Goal: Information Seeking & Learning: Learn about a topic

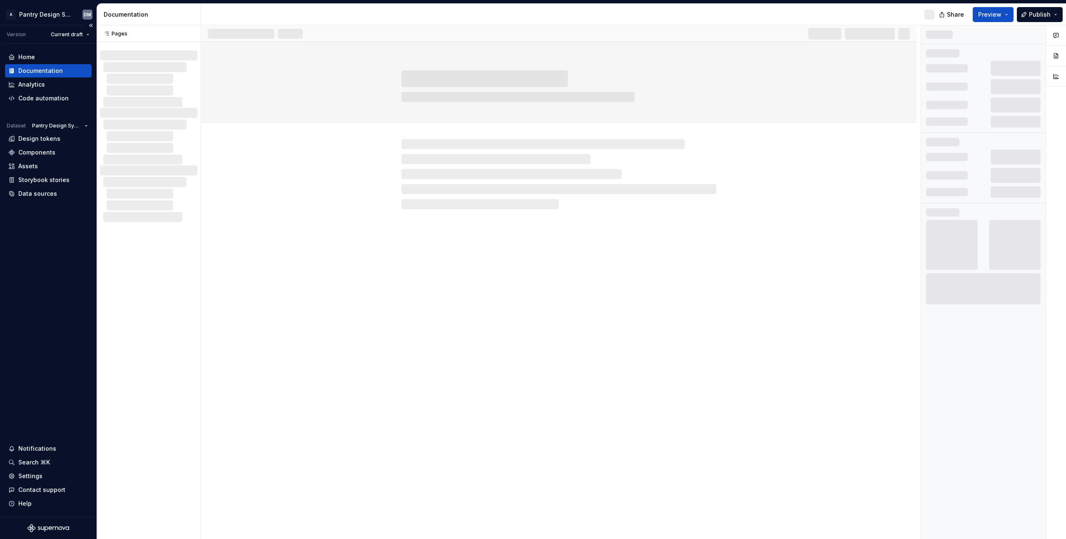
click at [44, 288] on div "Home Documentation Analytics Code automation Dataset Pantry Design System Desig…" at bounding box center [48, 280] width 97 height 473
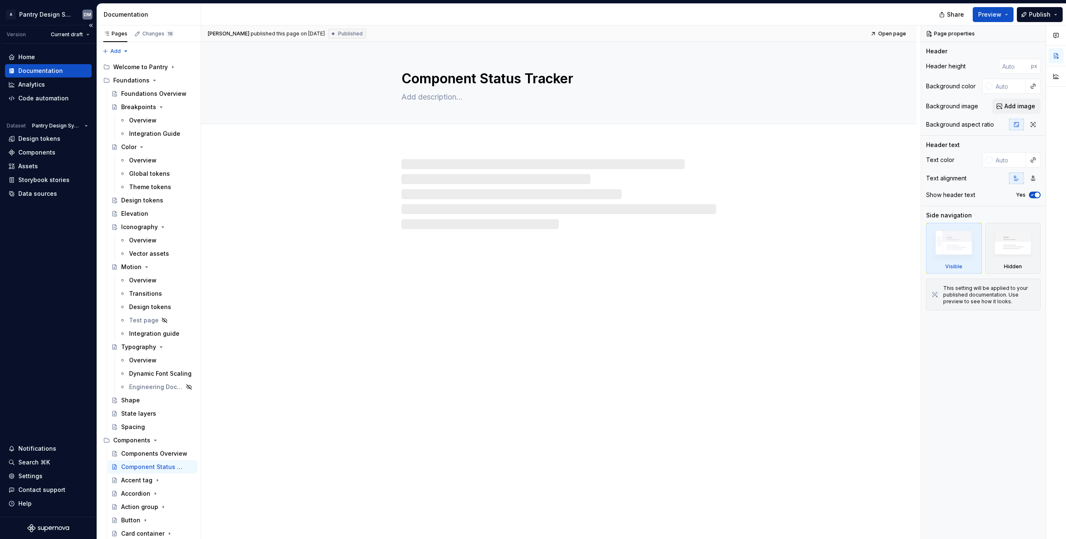
click at [80, 272] on div "Home Documentation Analytics Code automation Dataset Pantry Design System Desig…" at bounding box center [48, 280] width 97 height 473
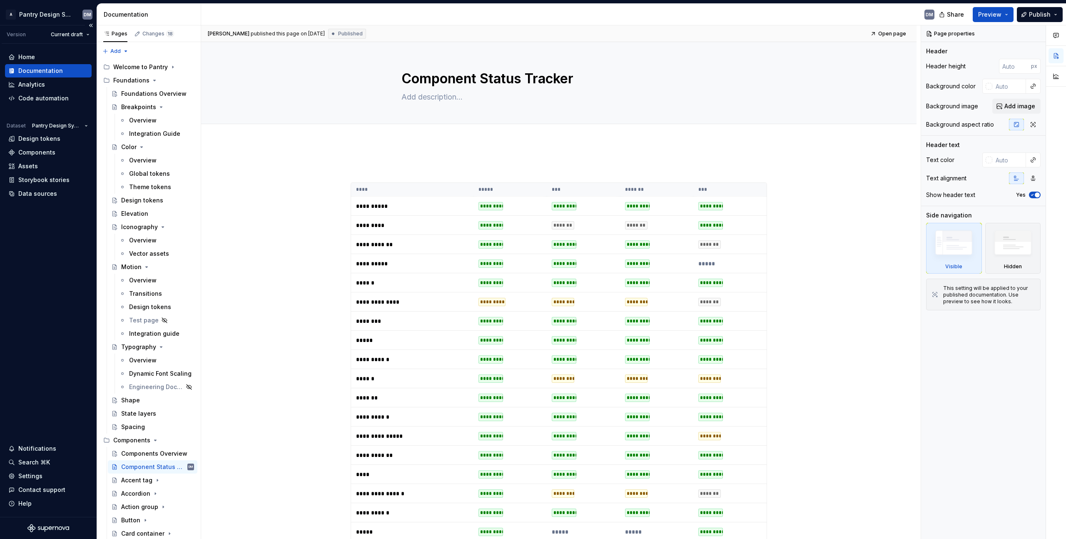
click at [79, 272] on div "Home Documentation Analytics Code automation Dataset Pantry Design System Desig…" at bounding box center [48, 280] width 97 height 473
click at [884, 206] on div "**********" at bounding box center [558, 532] width 715 height 781
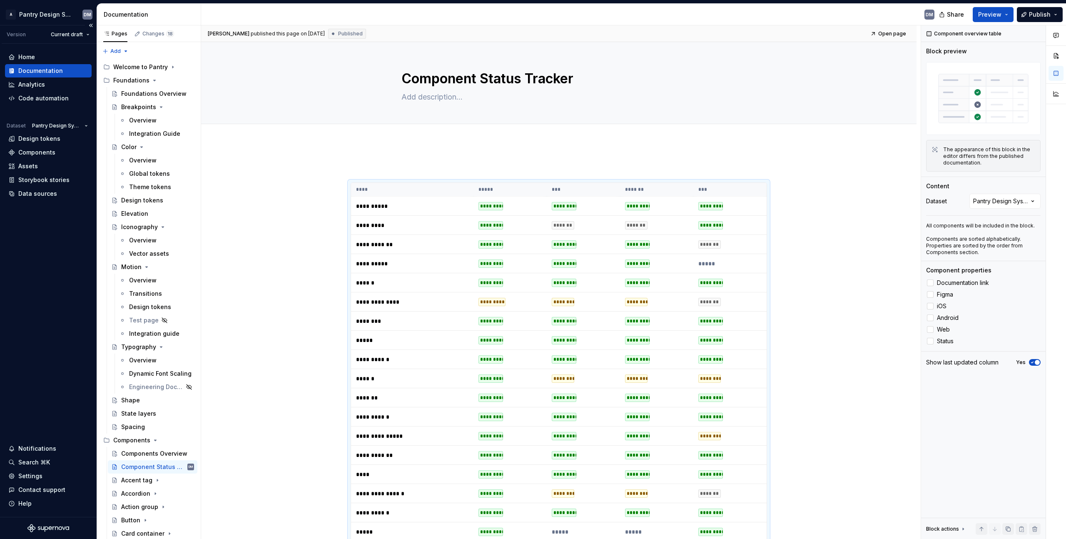
click at [38, 280] on div "Home Documentation Analytics Code automation Dataset Pantry Design System Desig…" at bounding box center [48, 280] width 97 height 473
click at [26, 263] on div "Home Documentation Analytics Code automation Dataset Pantry Design System Desig…" at bounding box center [48, 280] width 97 height 473
click at [31, 89] on div "Analytics" at bounding box center [48, 84] width 87 height 13
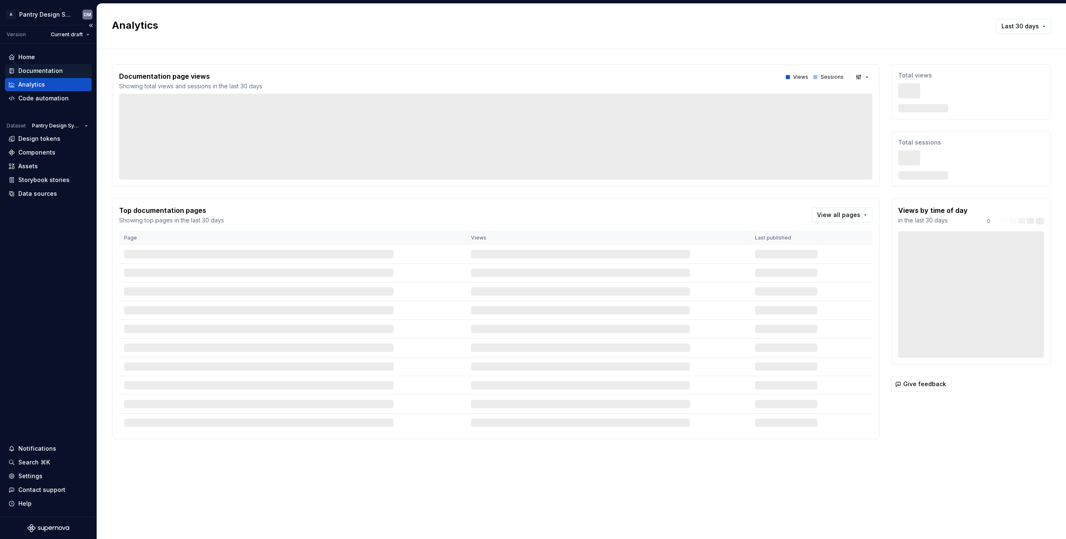
click at [55, 72] on div "Documentation" at bounding box center [40, 71] width 45 height 8
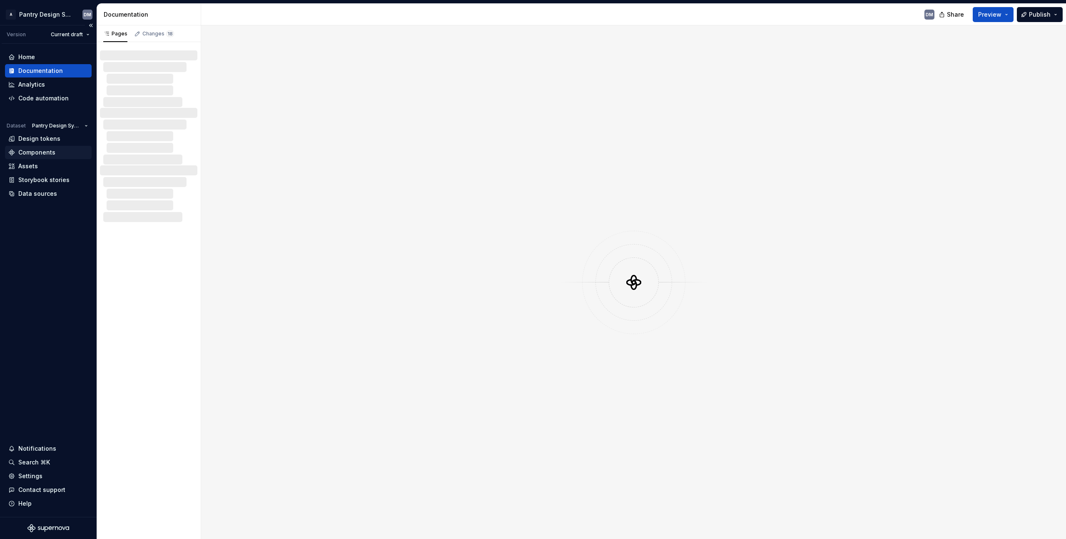
click at [44, 151] on div "Components" at bounding box center [36, 152] width 37 height 8
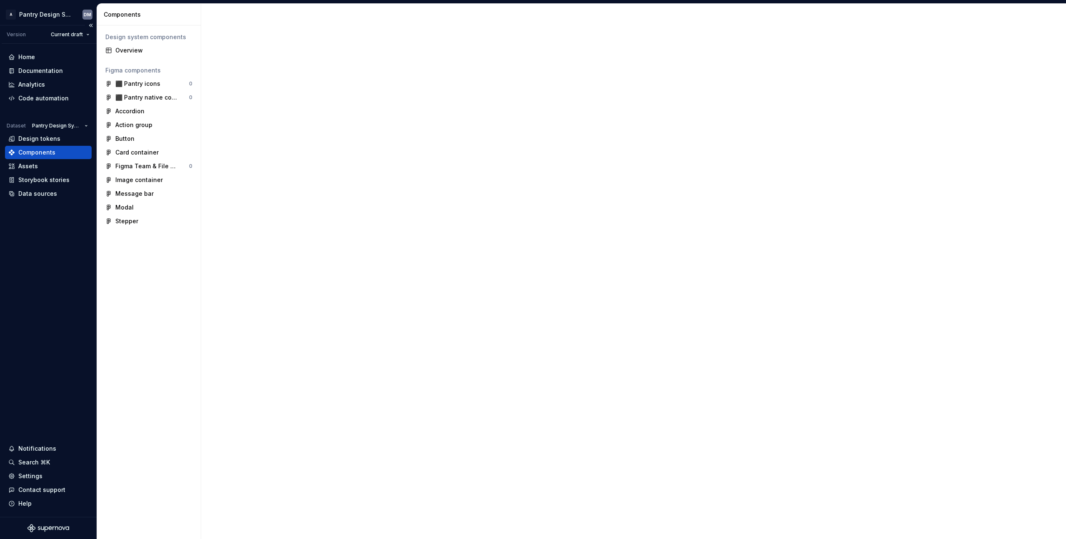
click at [17, 316] on div "Home Documentation Analytics Code automation Dataset Pantry Design System Desig…" at bounding box center [48, 280] width 97 height 473
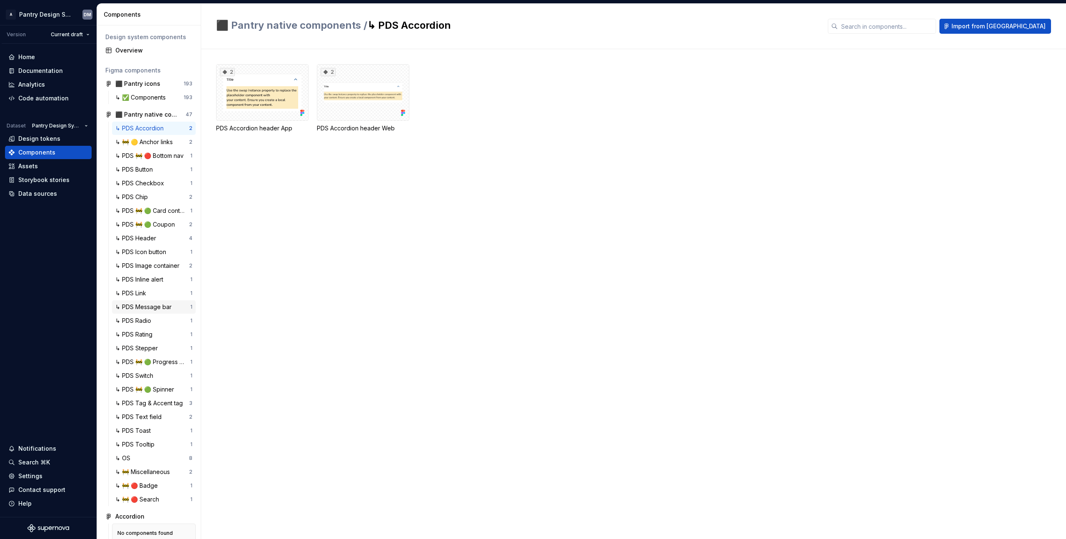
click at [152, 304] on div "↳ PDS Message bar" at bounding box center [145, 307] width 60 height 8
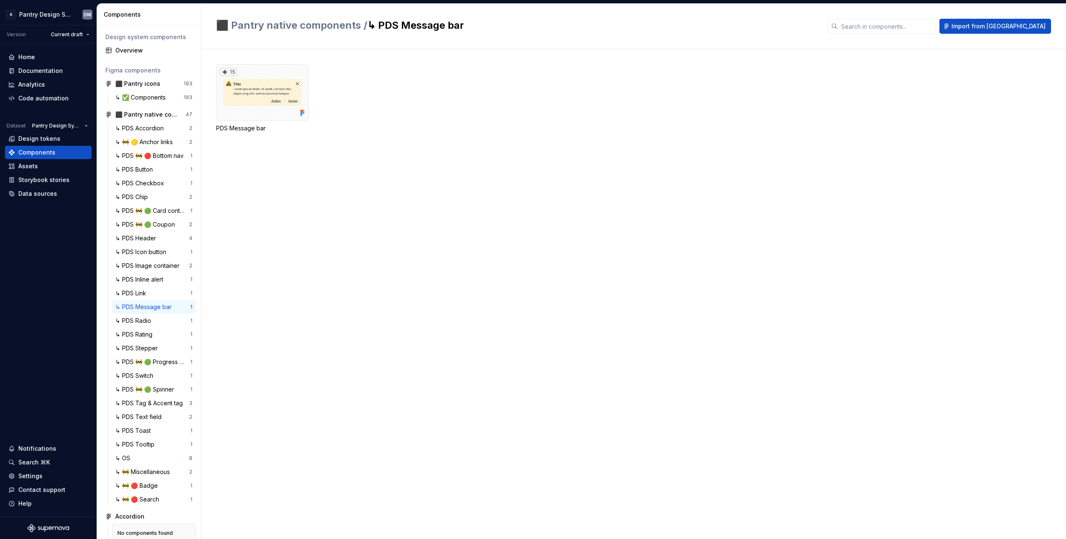
click at [325, 226] on div "15 PDS Message bar" at bounding box center [641, 294] width 850 height 490
click at [255, 102] on div "15" at bounding box center [262, 92] width 92 height 57
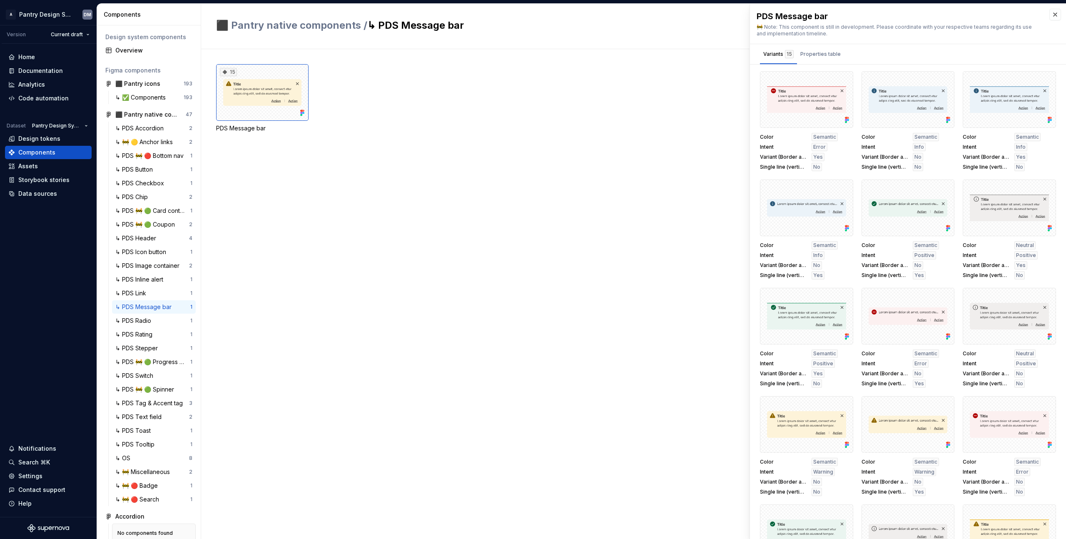
click at [680, 247] on div "15 PDS Message bar" at bounding box center [641, 294] width 850 height 490
click at [46, 71] on div "Documentation" at bounding box center [40, 71] width 45 height 8
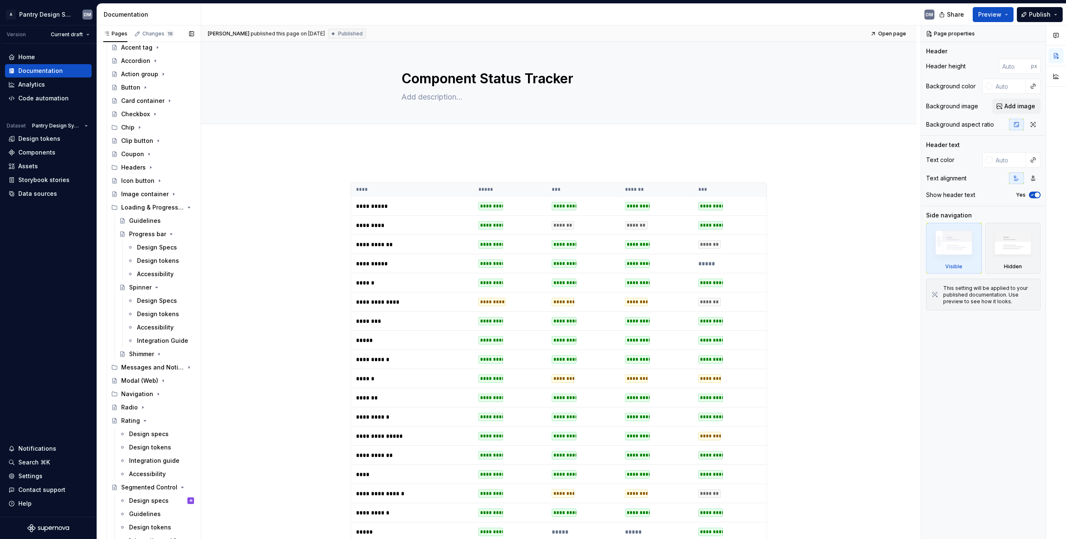
scroll to position [467, 0]
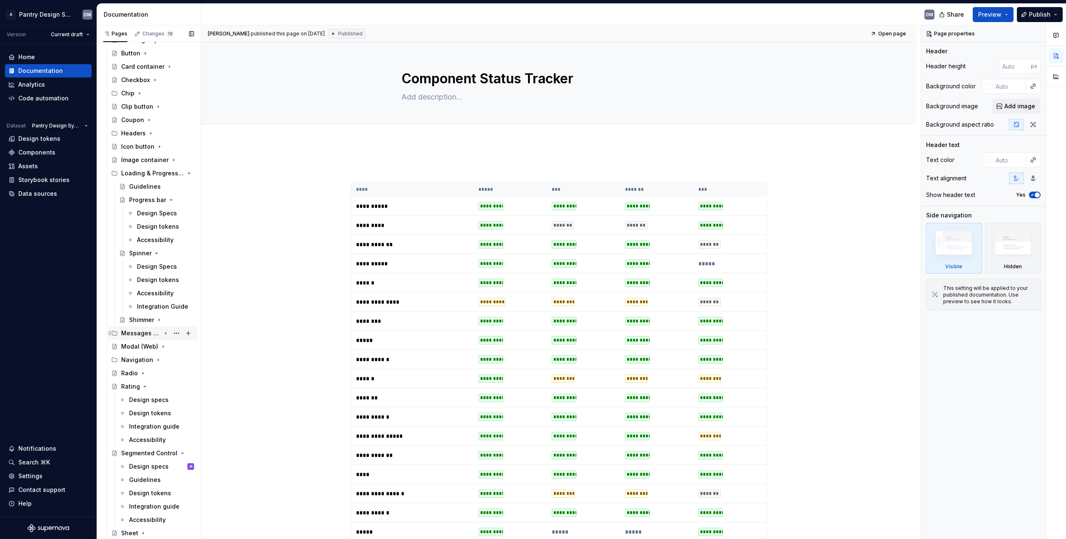
click at [133, 337] on div "Messages and Notifications" at bounding box center [157, 333] width 73 height 12
click at [141, 427] on div "Message bar" at bounding box center [145, 426] width 32 height 8
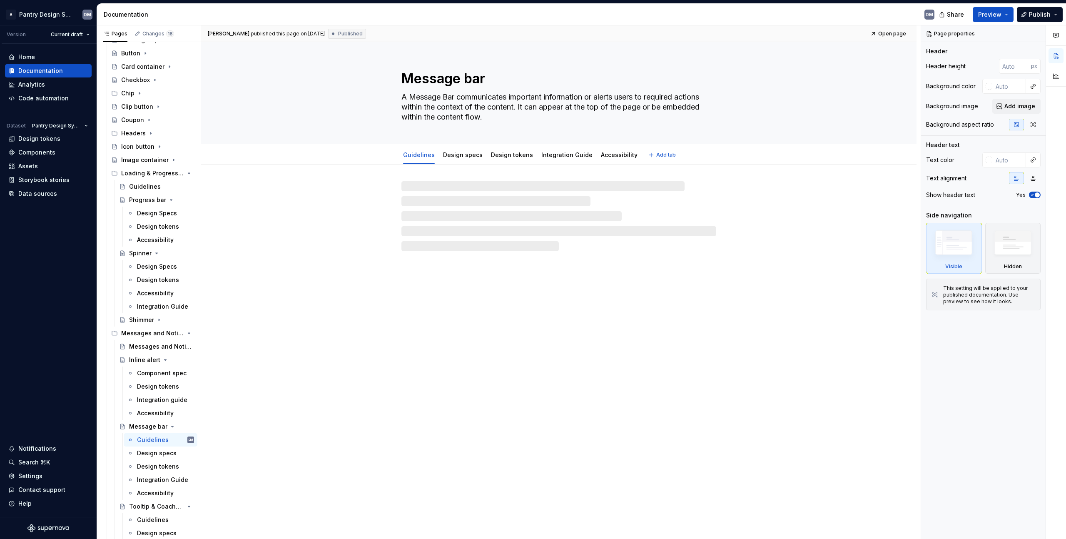
click at [373, 163] on div "Guidelines Design specs Design tokens Integration Guide Accessibility Add tab" at bounding box center [558, 155] width 649 height 18
click at [615, 160] on div "Accessibility" at bounding box center [619, 154] width 43 height 13
click at [335, 156] on div "Guidelines Design specs Design tokens Integration Guide Accessibility Add tab" at bounding box center [558, 155] width 649 height 18
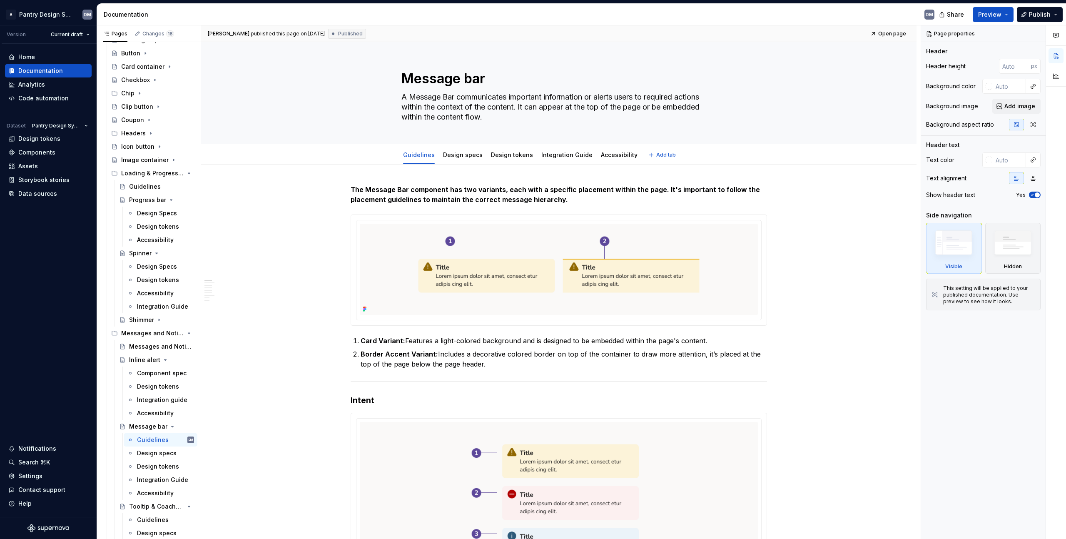
click at [335, 156] on div "Guidelines Design specs Design tokens Integration Guide Accessibility Add tab" at bounding box center [558, 155] width 649 height 18
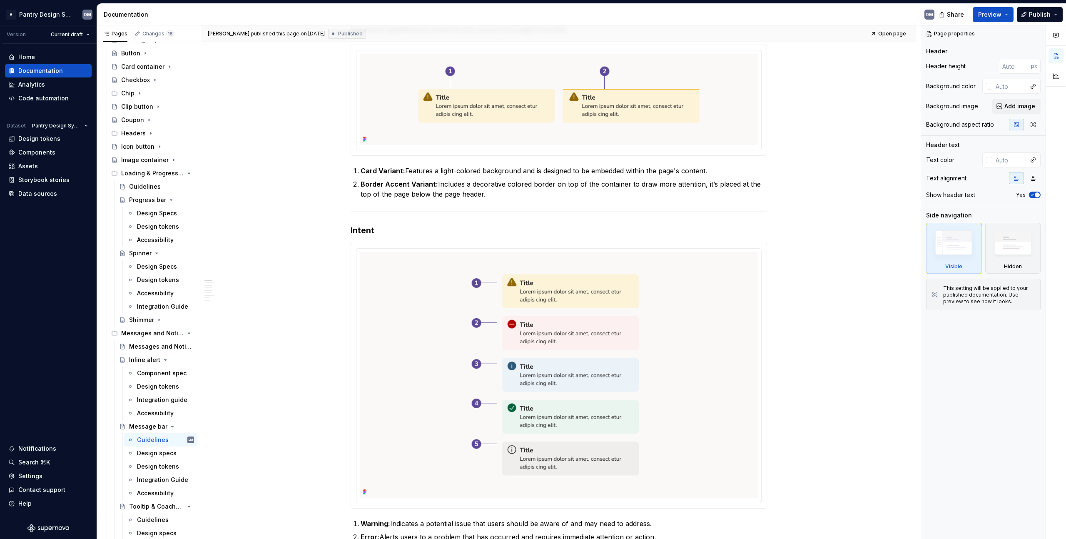
scroll to position [202, 0]
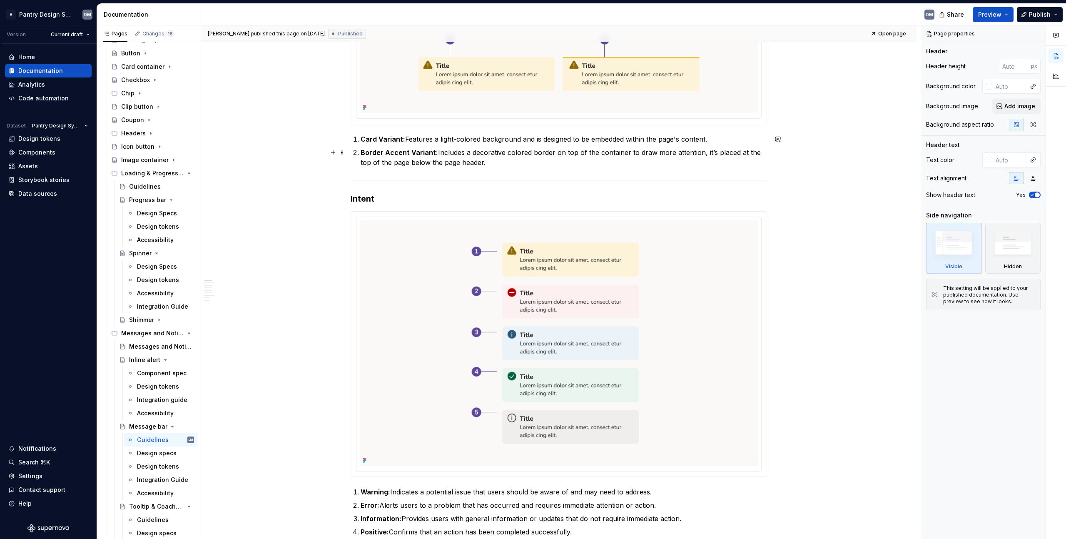
click at [335, 156] on button "button" at bounding box center [333, 153] width 12 height 12
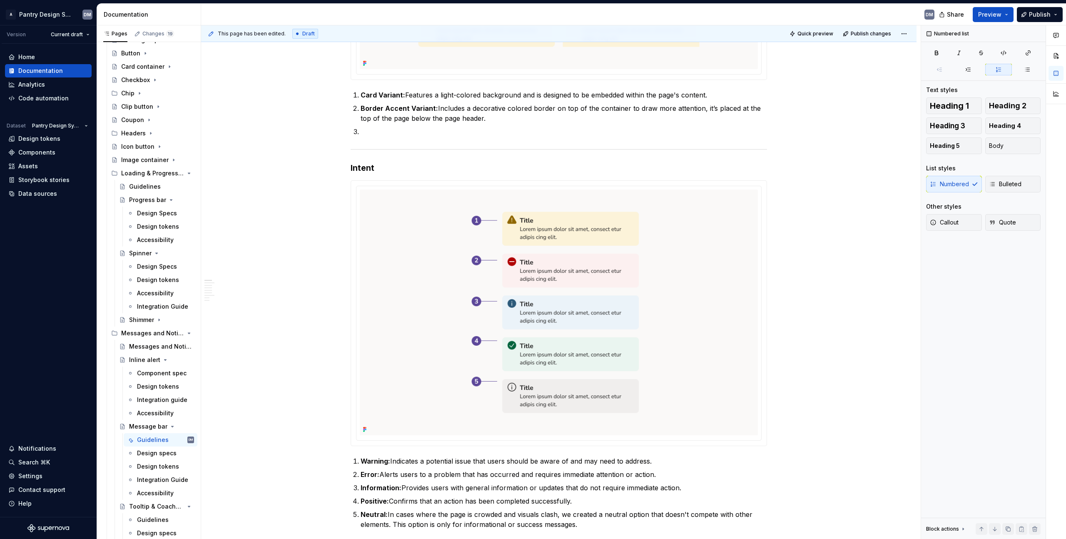
scroll to position [0, 0]
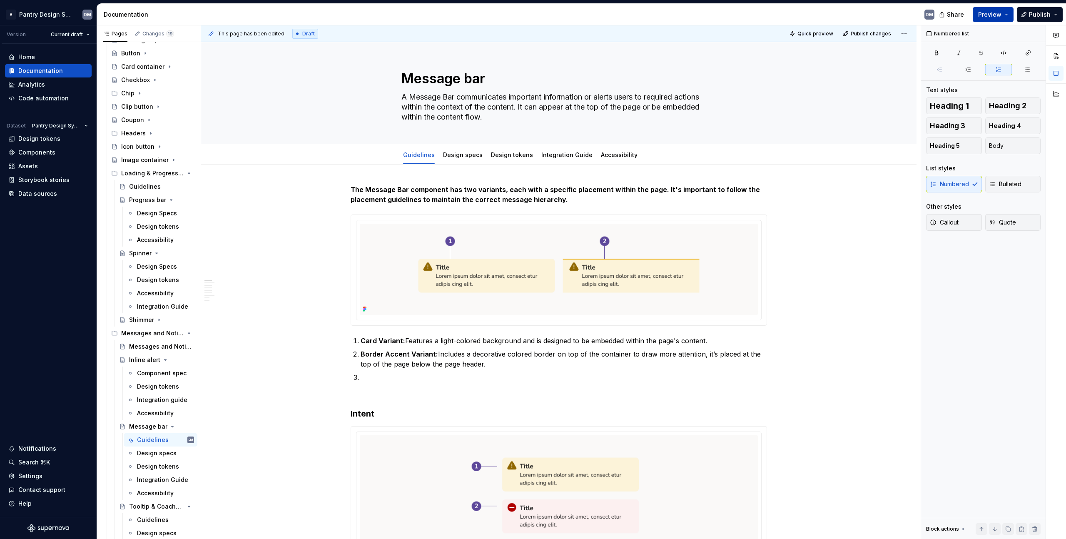
click at [1009, 15] on button "Preview" at bounding box center [993, 14] width 41 height 15
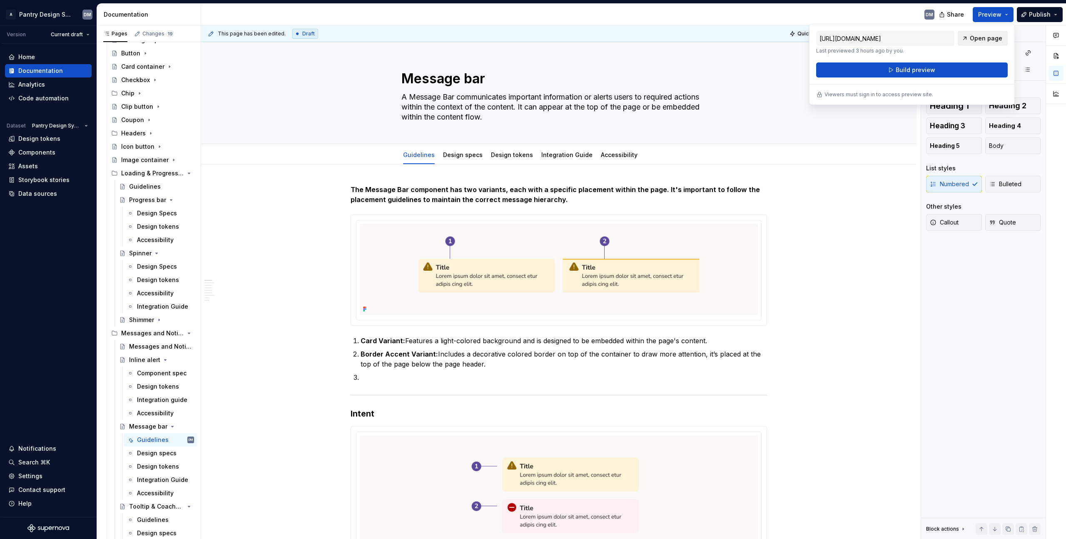
click at [988, 41] on span "Open page" at bounding box center [986, 38] width 32 height 8
type textarea "*"
